Goal: Information Seeking & Learning: Learn about a topic

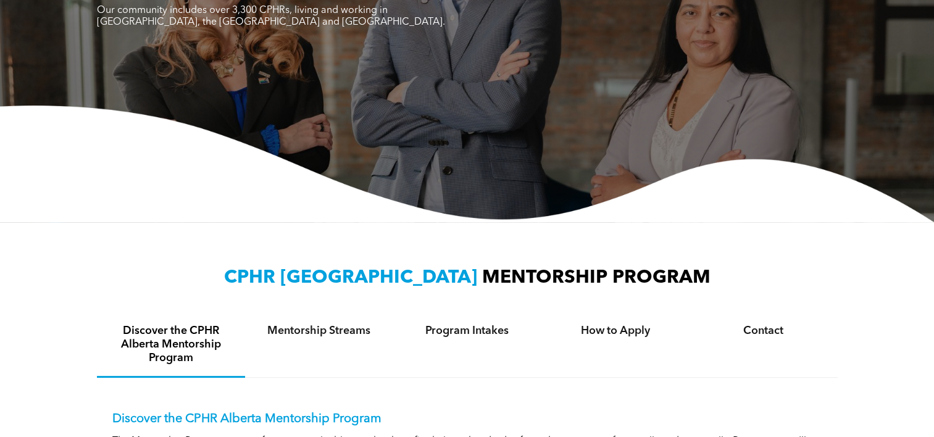
scroll to position [189, 0]
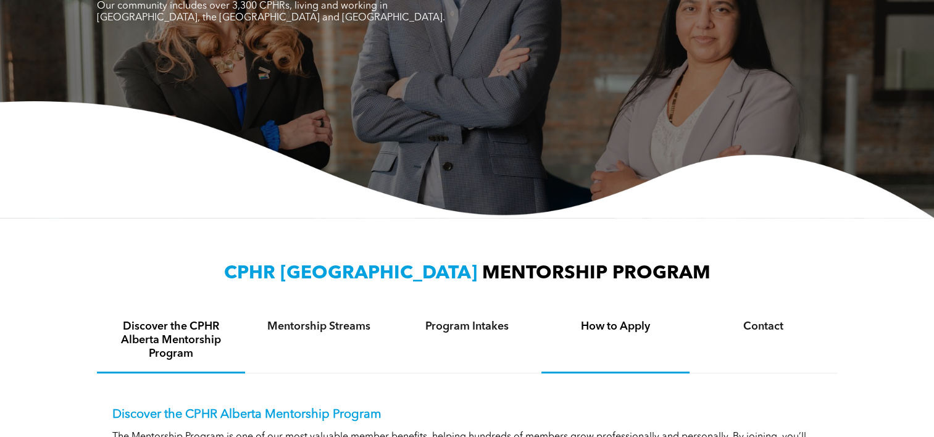
click at [612, 332] on h4 "How to Apply" at bounding box center [615, 327] width 126 height 14
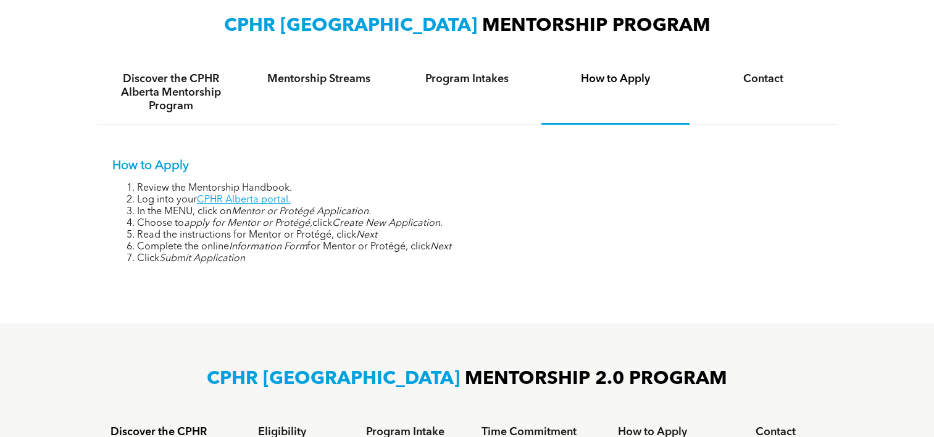
scroll to position [443, 0]
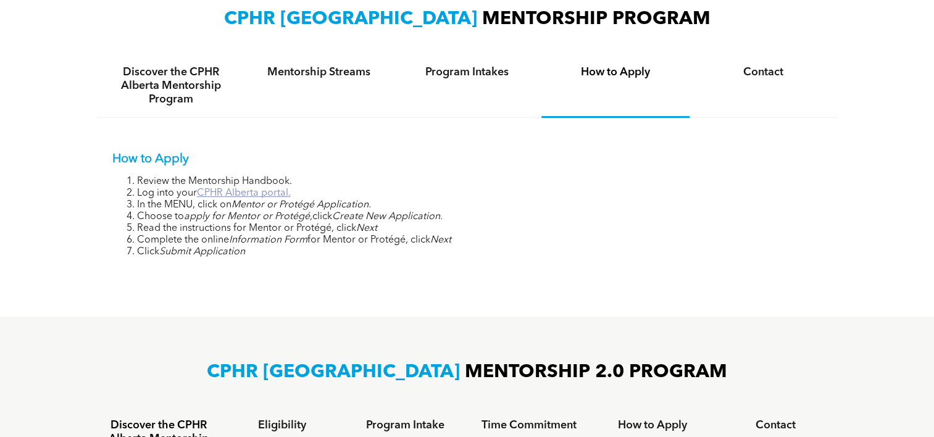
click at [260, 192] on link "CPHR Alberta portal." at bounding box center [244, 193] width 94 height 10
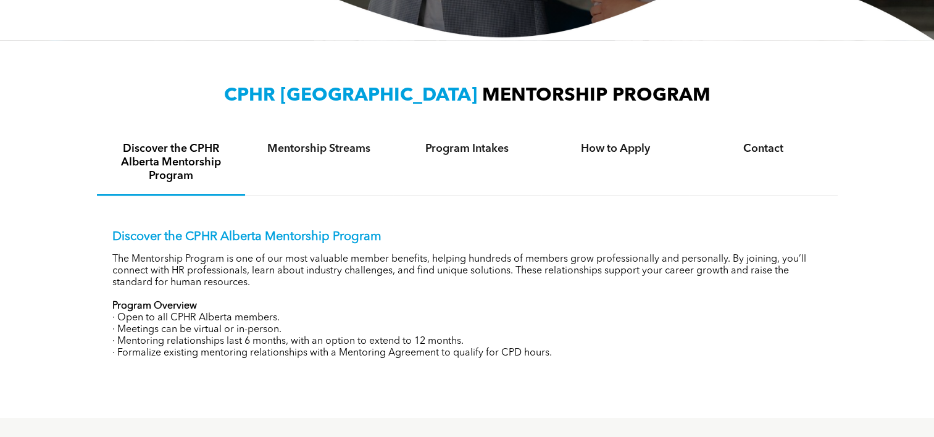
scroll to position [371, 0]
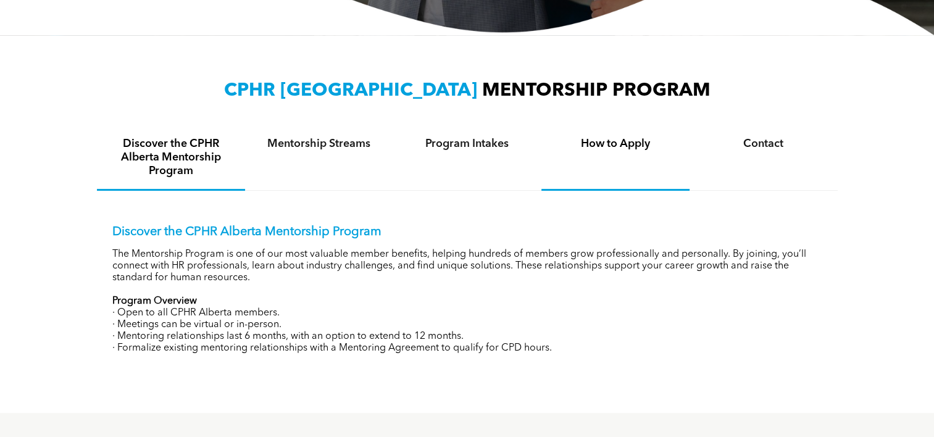
click at [630, 133] on div "How to Apply" at bounding box center [615, 158] width 148 height 65
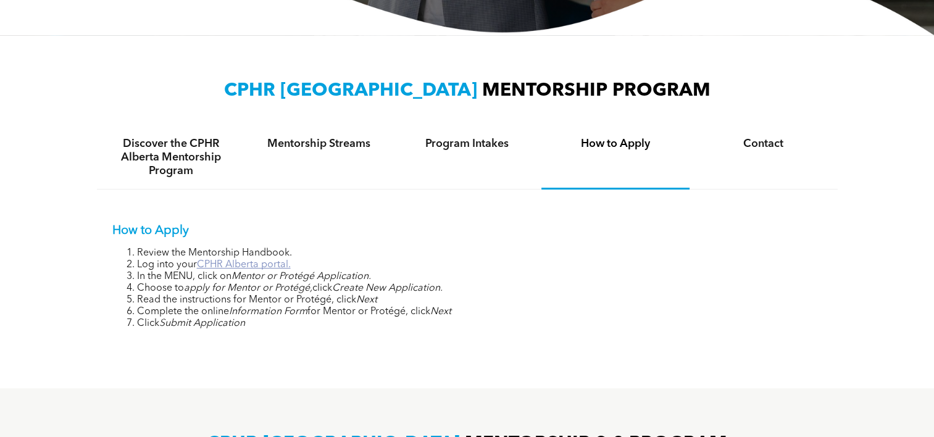
click at [265, 269] on link "CPHR Alberta portal." at bounding box center [244, 265] width 94 height 10
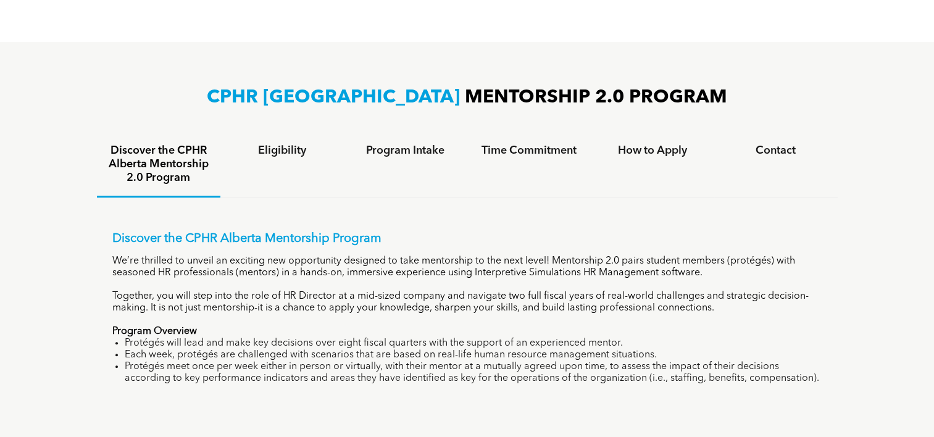
scroll to position [713, 0]
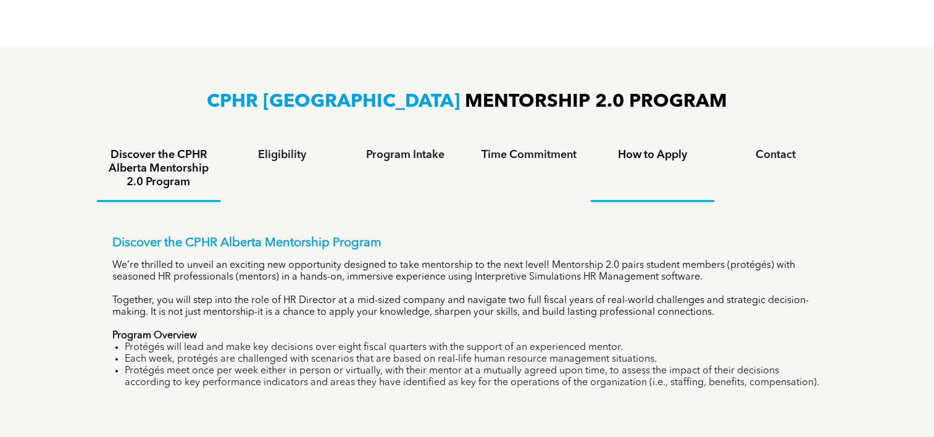
click at [668, 148] on h4 "How to Apply" at bounding box center [652, 155] width 101 height 14
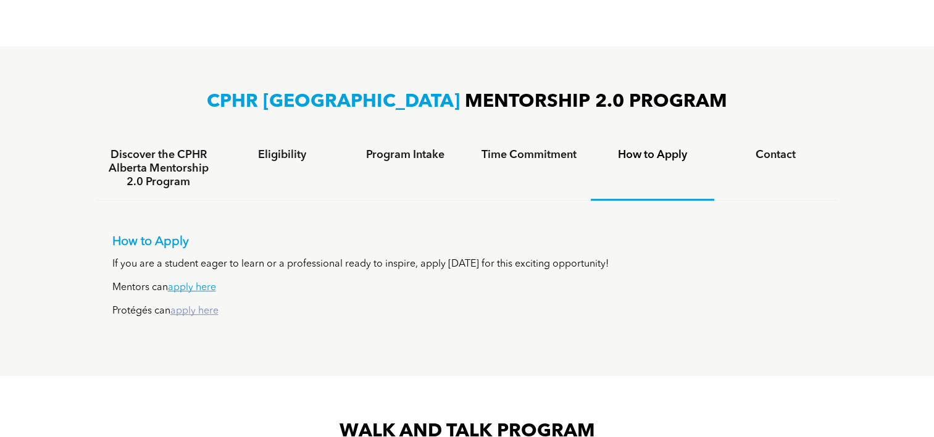
click at [202, 309] on link "apply here" at bounding box center [194, 311] width 48 height 10
click at [197, 284] on link "apply here" at bounding box center [192, 288] width 48 height 10
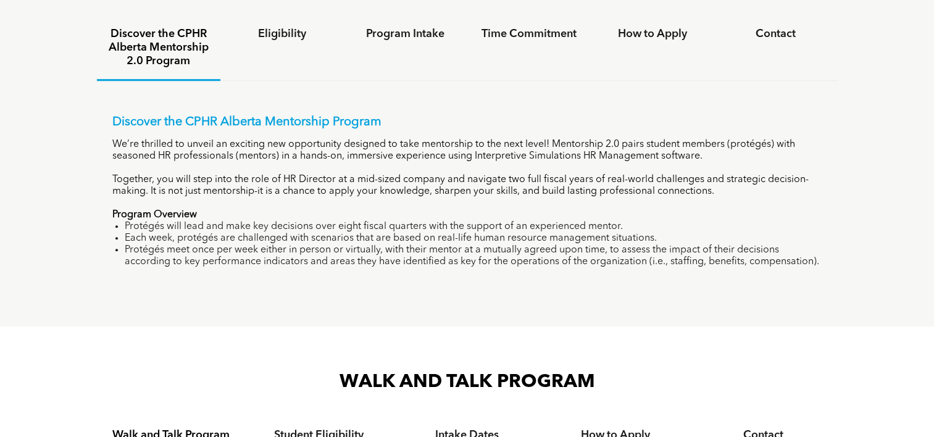
scroll to position [827, 0]
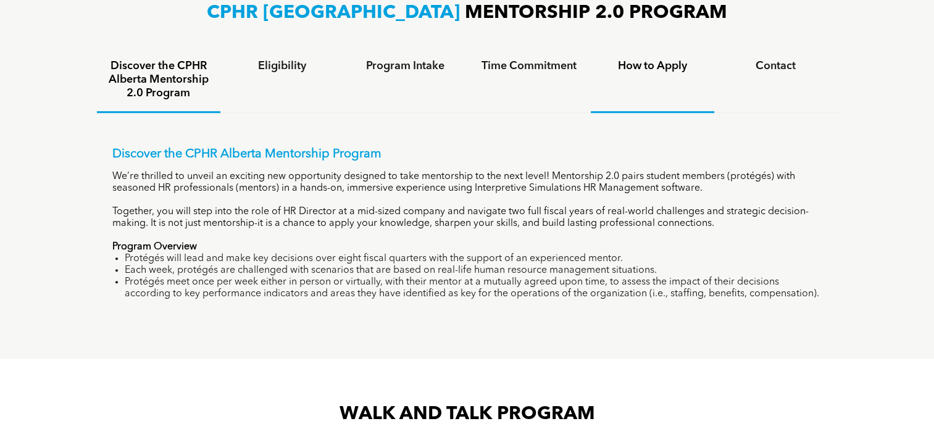
click at [668, 66] on h4 "How to Apply" at bounding box center [652, 66] width 101 height 14
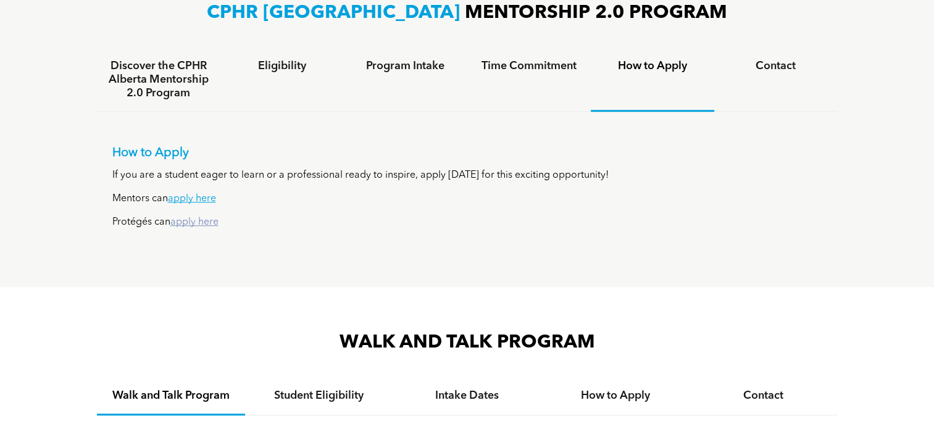
click at [193, 220] on link "apply here" at bounding box center [194, 222] width 48 height 10
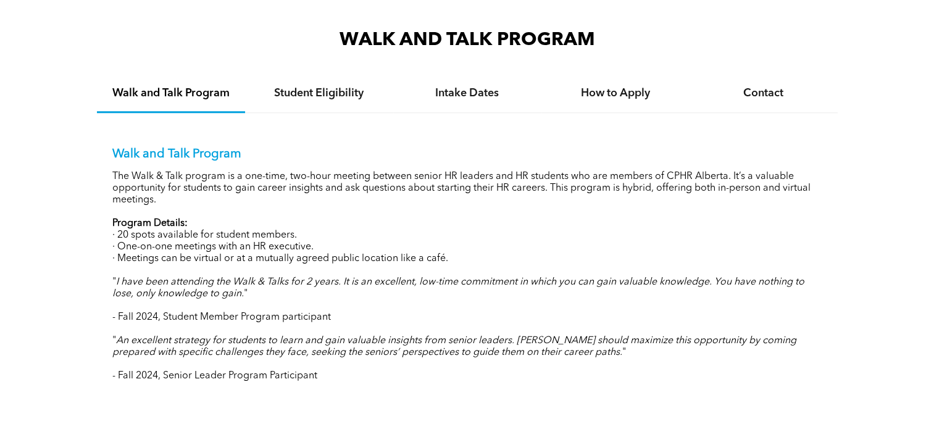
scroll to position [1127, 0]
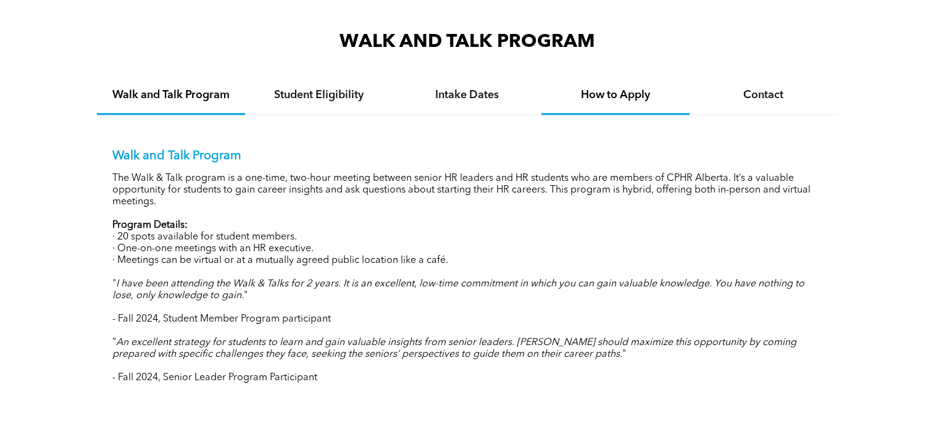
click at [602, 98] on h4 "How to Apply" at bounding box center [615, 95] width 126 height 14
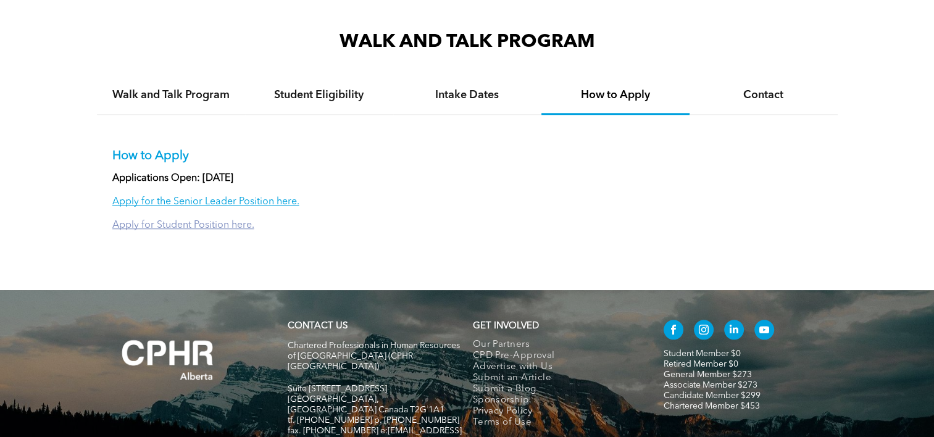
click at [197, 221] on link "Apply for Student Position here." at bounding box center [183, 225] width 142 height 10
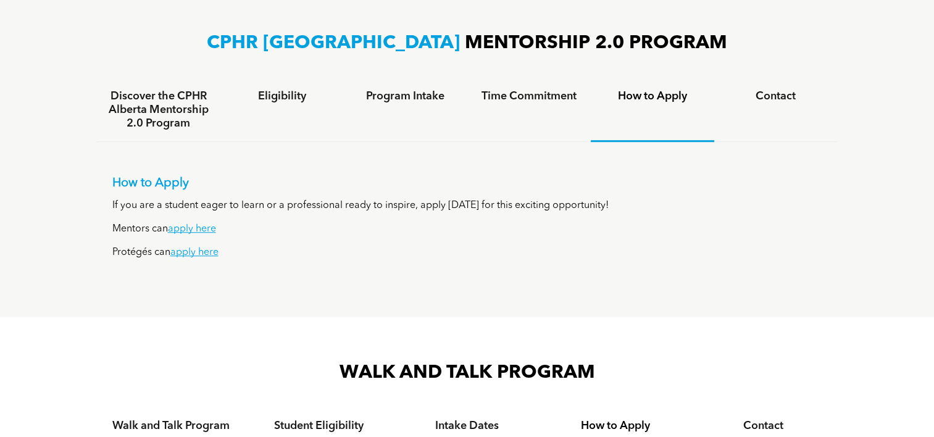
scroll to position [795, 0]
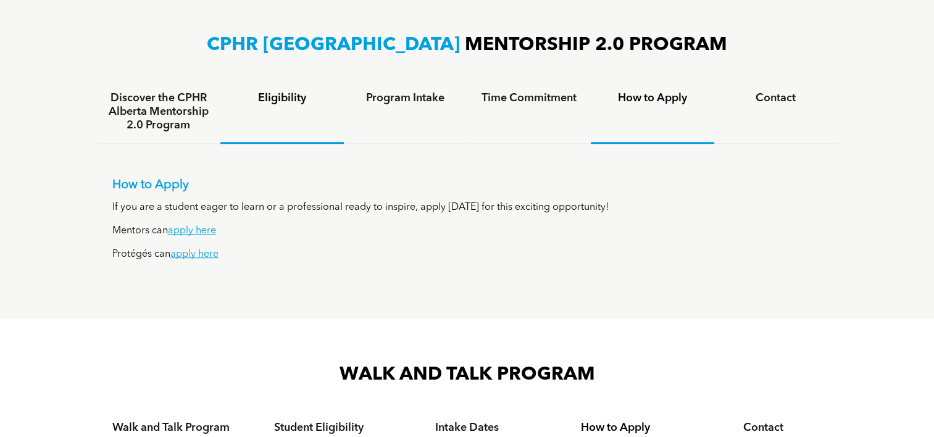
click at [292, 99] on h4 "Eligibility" at bounding box center [281, 98] width 101 height 14
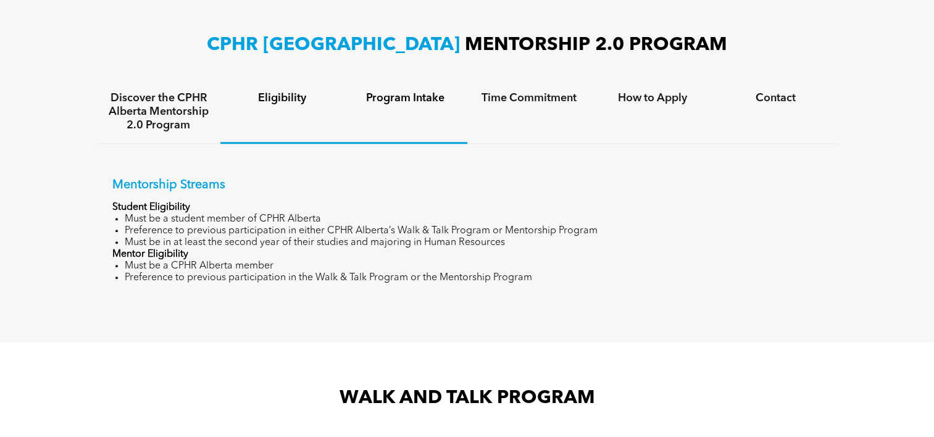
click at [399, 107] on div "Program Intake" at bounding box center [405, 112] width 123 height 64
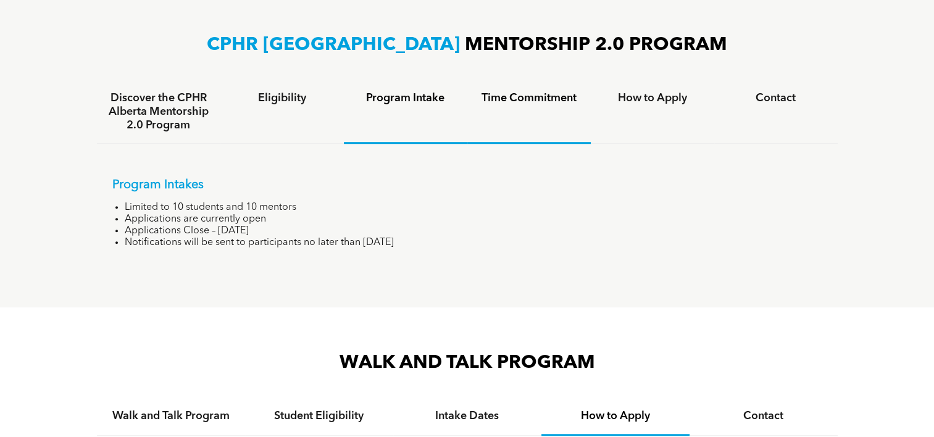
click at [492, 107] on div "Time Commitment" at bounding box center [528, 112] width 123 height 64
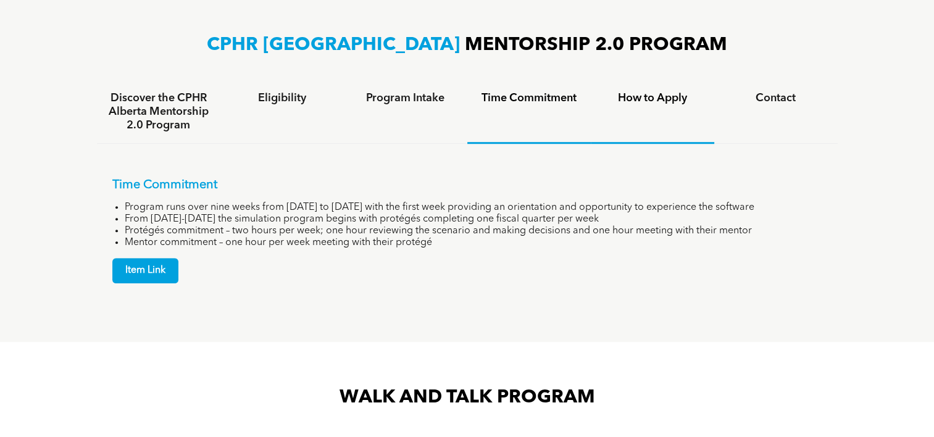
click at [655, 104] on h4 "How to Apply" at bounding box center [652, 98] width 101 height 14
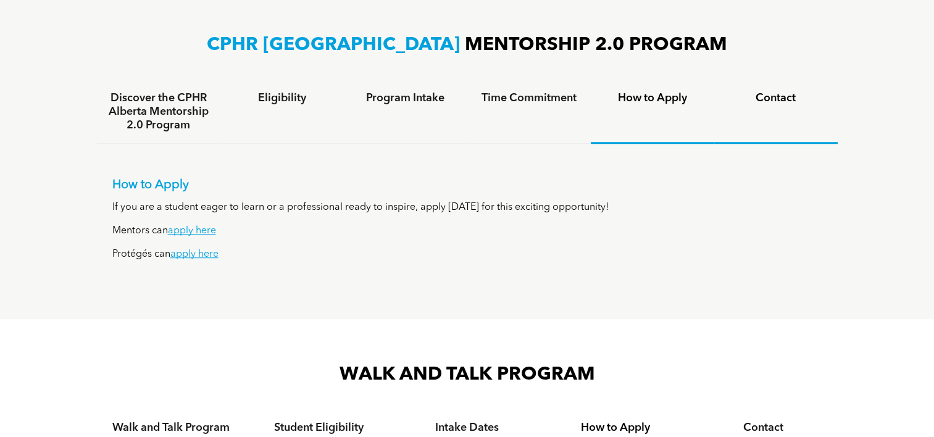
click at [771, 94] on h4 "Contact" at bounding box center [775, 98] width 101 height 14
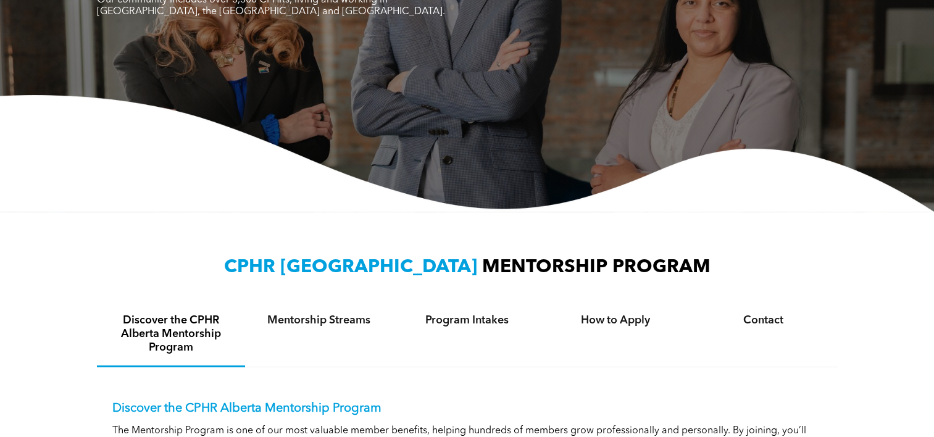
scroll to position [0, 0]
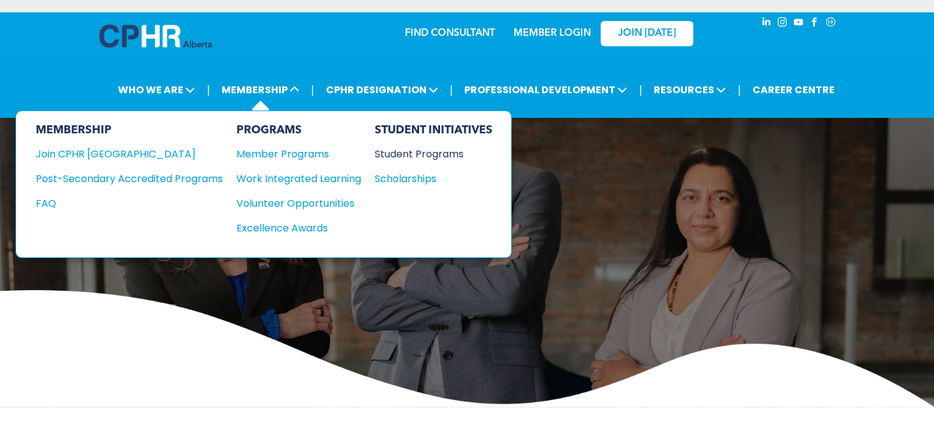
click at [410, 156] on div "Student Programs" at bounding box center [428, 153] width 106 height 15
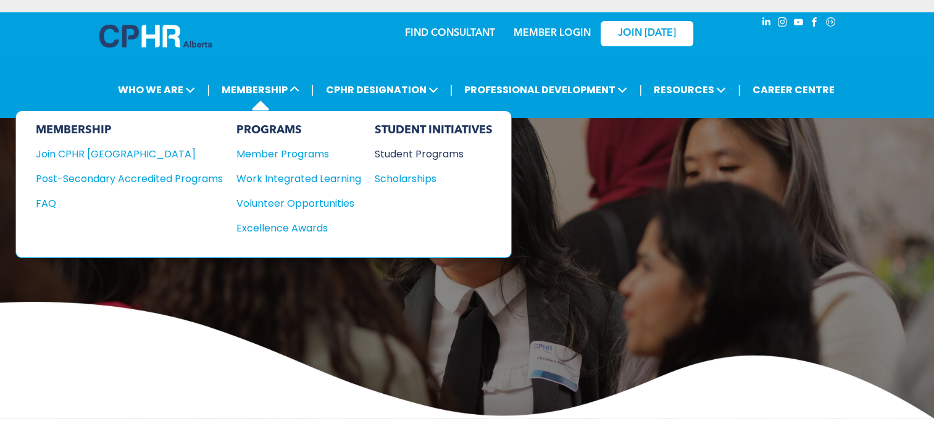
click at [420, 154] on div "Student Programs" at bounding box center [428, 153] width 106 height 15
